Goal: Navigation & Orientation: Find specific page/section

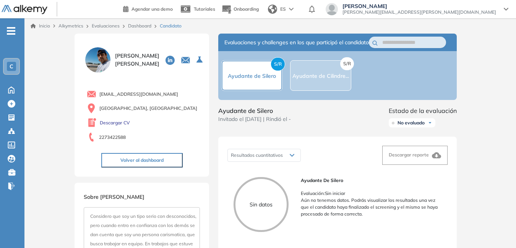
click at [13, 62] on div "C" at bounding box center [11, 66] width 15 height 15
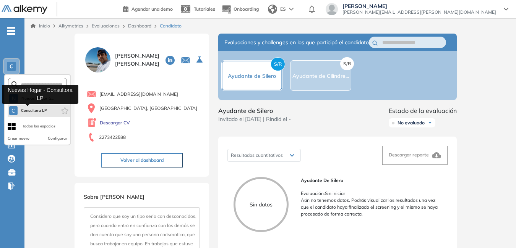
click at [29, 109] on span "Consultora LP" at bounding box center [34, 111] width 27 height 6
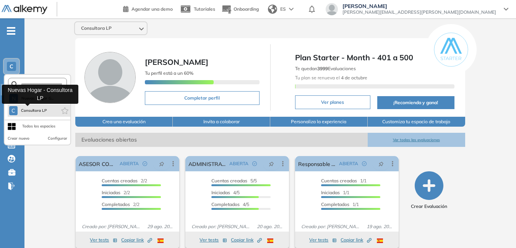
click at [25, 112] on span "Consultora LP" at bounding box center [34, 111] width 27 height 6
click at [11, 111] on span "C" at bounding box center [13, 111] width 4 height 6
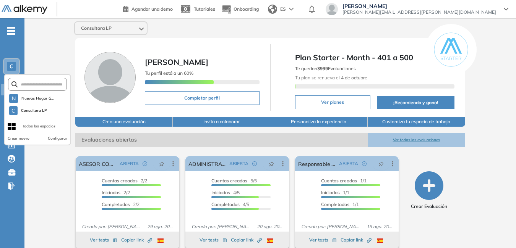
click at [32, 90] on form at bounding box center [37, 84] width 59 height 13
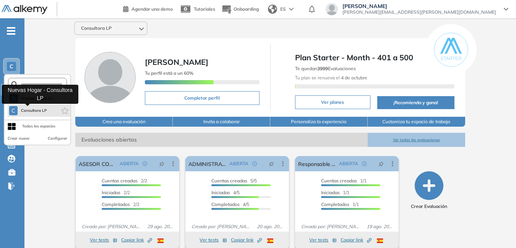
click at [45, 111] on span "Consultora LP" at bounding box center [34, 111] width 27 height 6
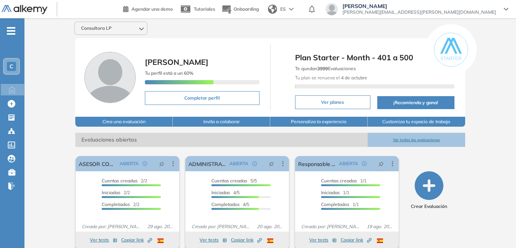
click at [60, 59] on div "Consultora LP [PERSON_NAME] Tu perfil está a un 60% Completar perfil Plan Start…" at bounding box center [269, 187] width 491 height 338
click at [14, 66] on div "C" at bounding box center [11, 66] width 9 height 9
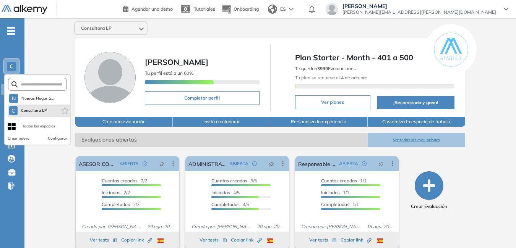
click at [17, 106] on li "C Consultora LP" at bounding box center [39, 111] width 63 height 12
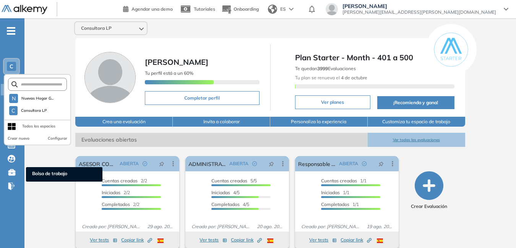
click at [20, 179] on ul "C N Nuevas Hogar G... C Consultora LP Todos los espacios Crear nuevo Configurar…" at bounding box center [12, 112] width 24 height 162
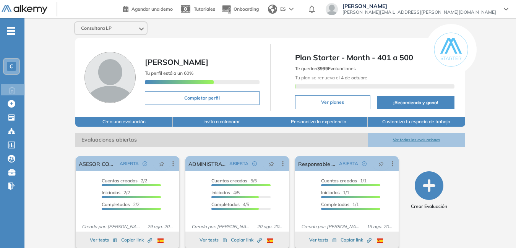
click at [504, 10] on icon at bounding box center [506, 9] width 5 height 3
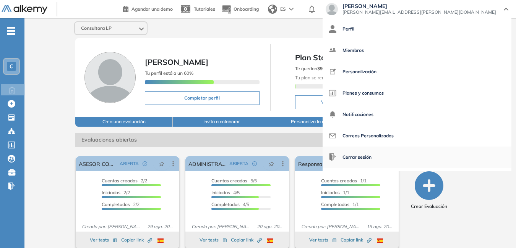
click at [371, 159] on span "Cerrar sesión" at bounding box center [356, 157] width 29 height 18
